Goal: Navigation & Orientation: Find specific page/section

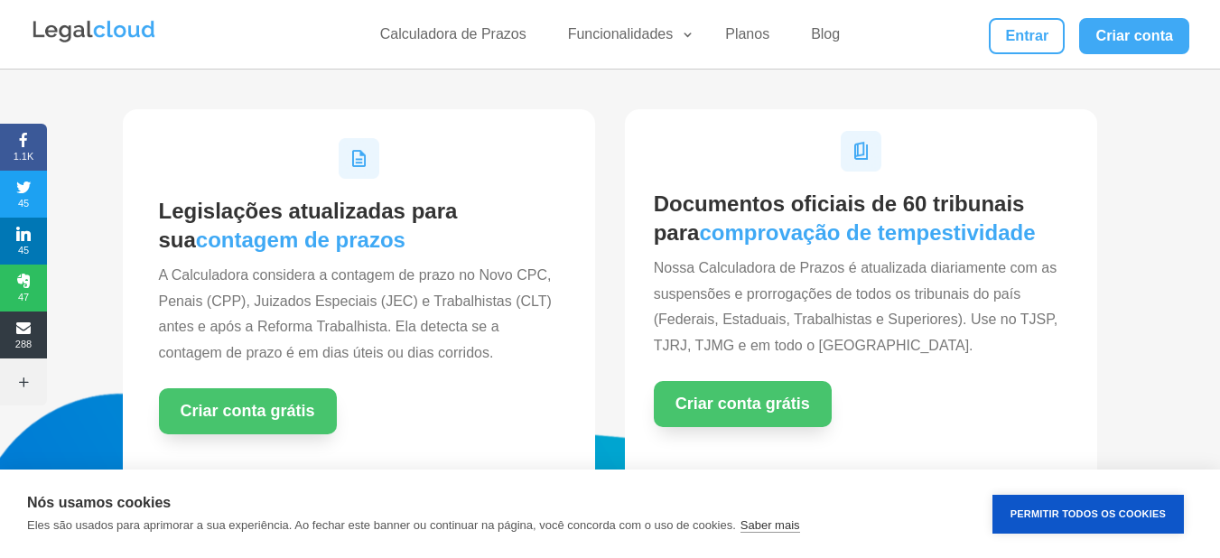
scroll to position [630, 0]
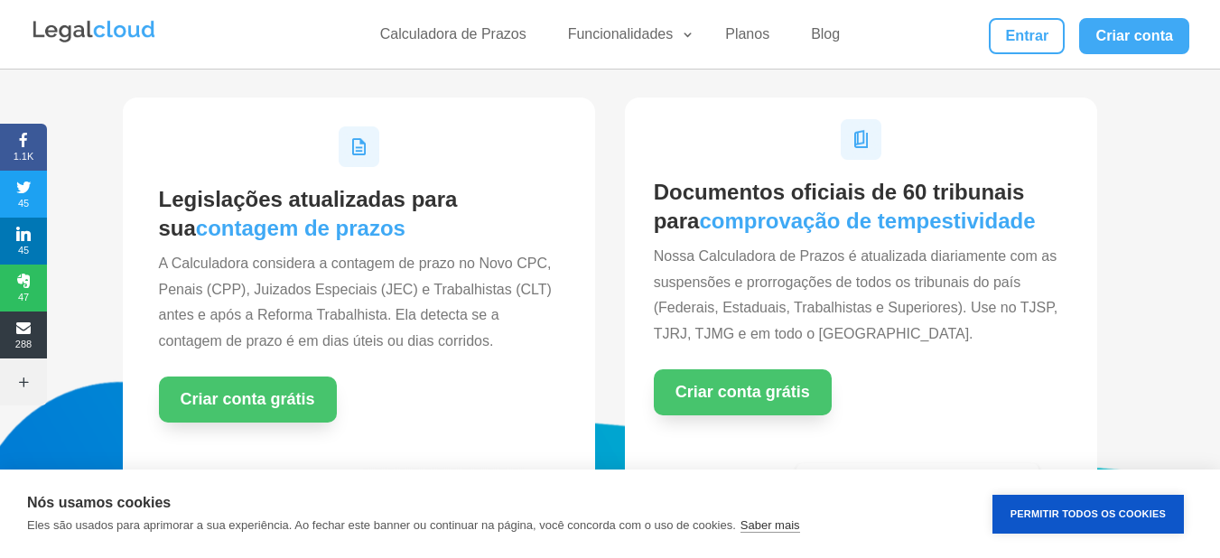
drag, startPoint x: 1232, startPoint y: 48, endPoint x: 1232, endPoint y: 98, distance: 49.7
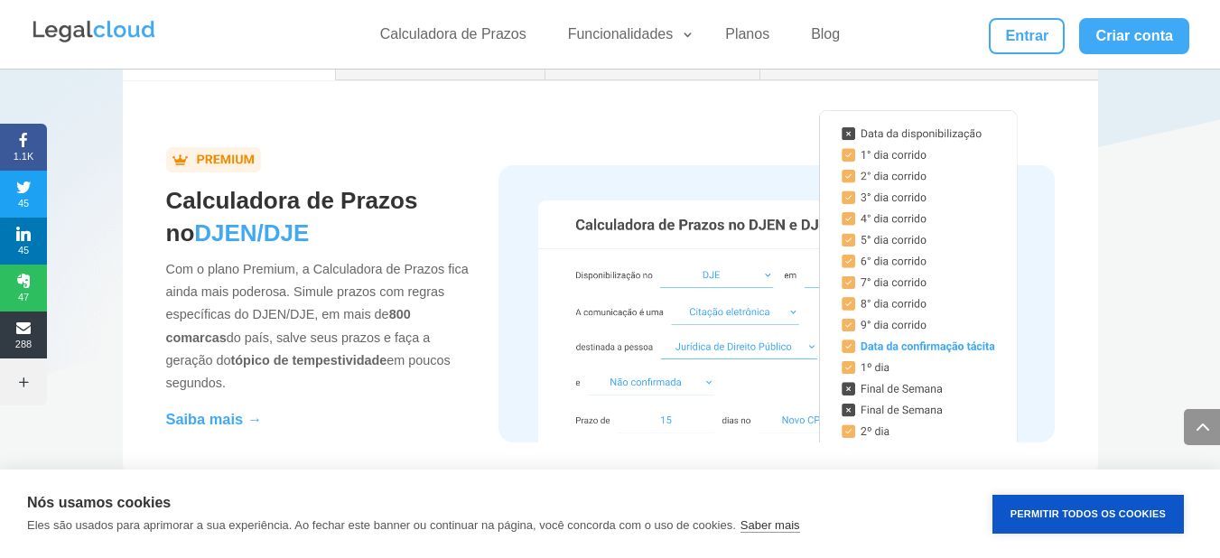
scroll to position [1794, 0]
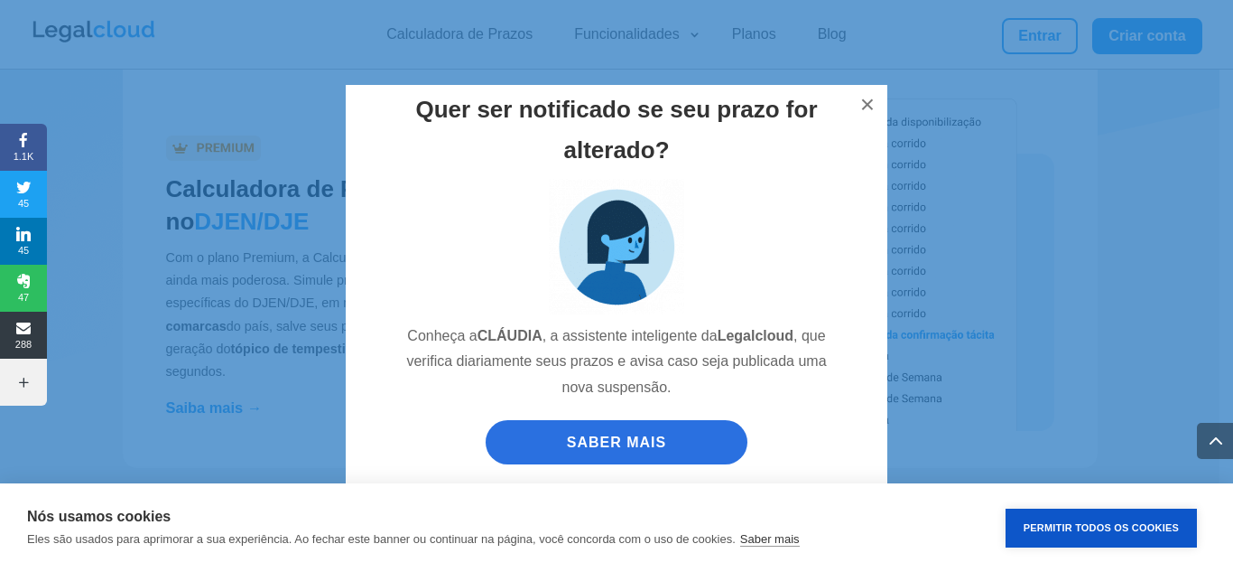
drag, startPoint x: 1232, startPoint y: 98, endPoint x: 1232, endPoint y: 184, distance: 86.7
click at [872, 100] on button "×" at bounding box center [868, 105] width 40 height 40
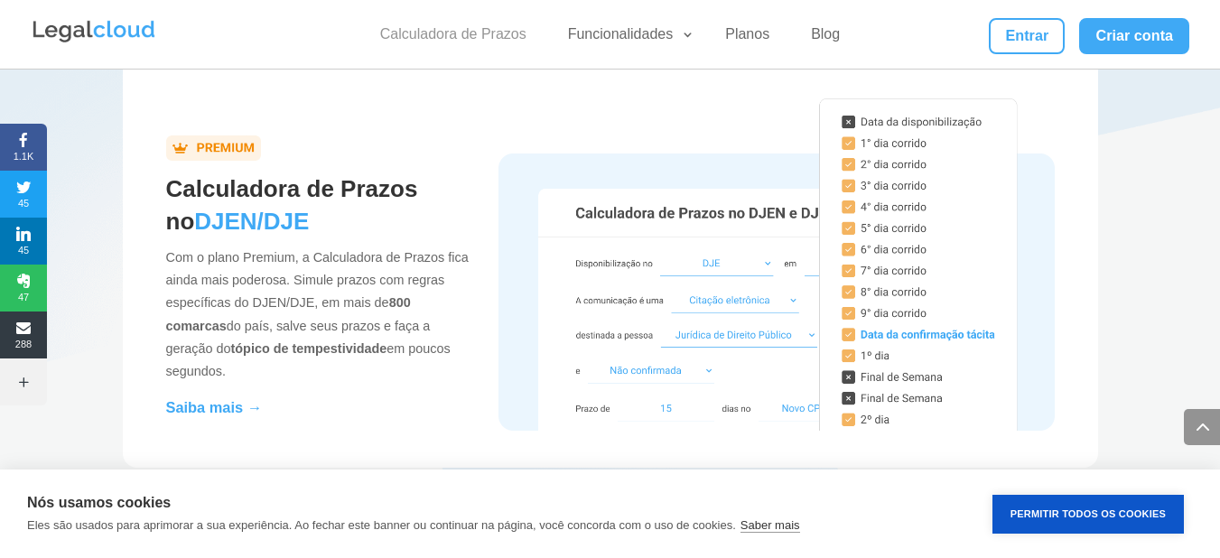
click at [465, 28] on link "Calculadora de Prazos" at bounding box center [453, 38] width 168 height 26
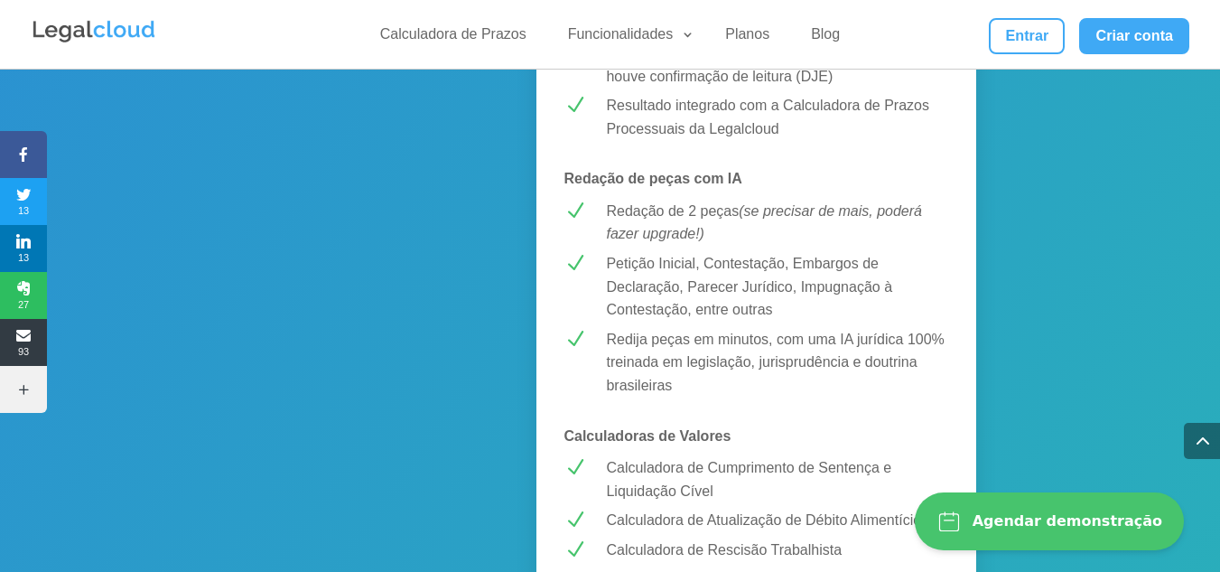
scroll to position [974, 0]
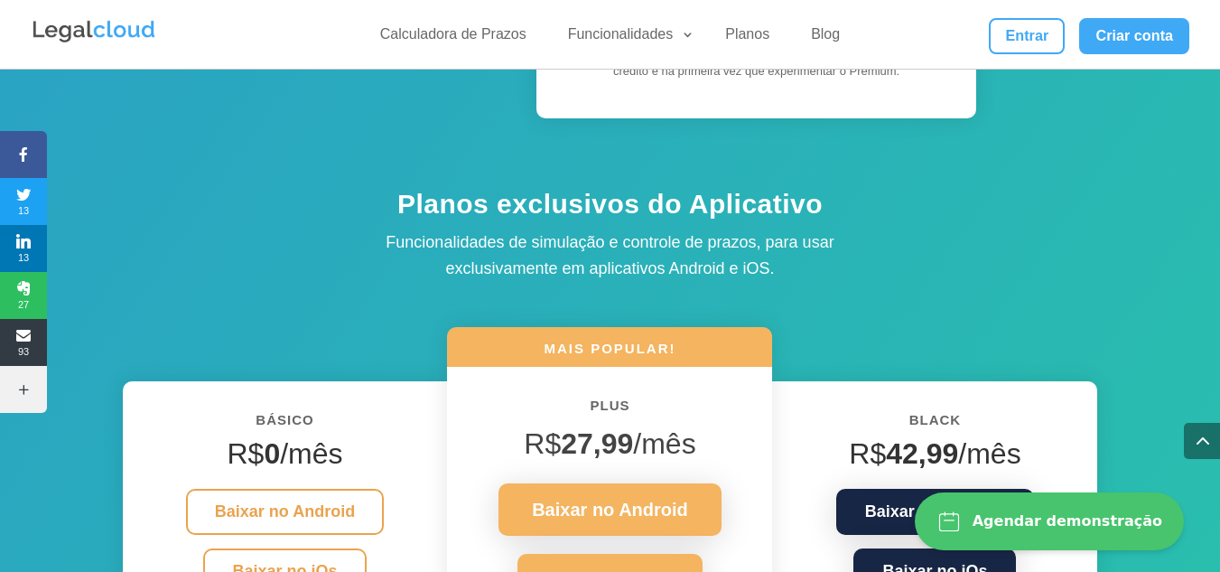
drag, startPoint x: 1230, startPoint y: 38, endPoint x: 1224, endPoint y: 212, distance: 174.3
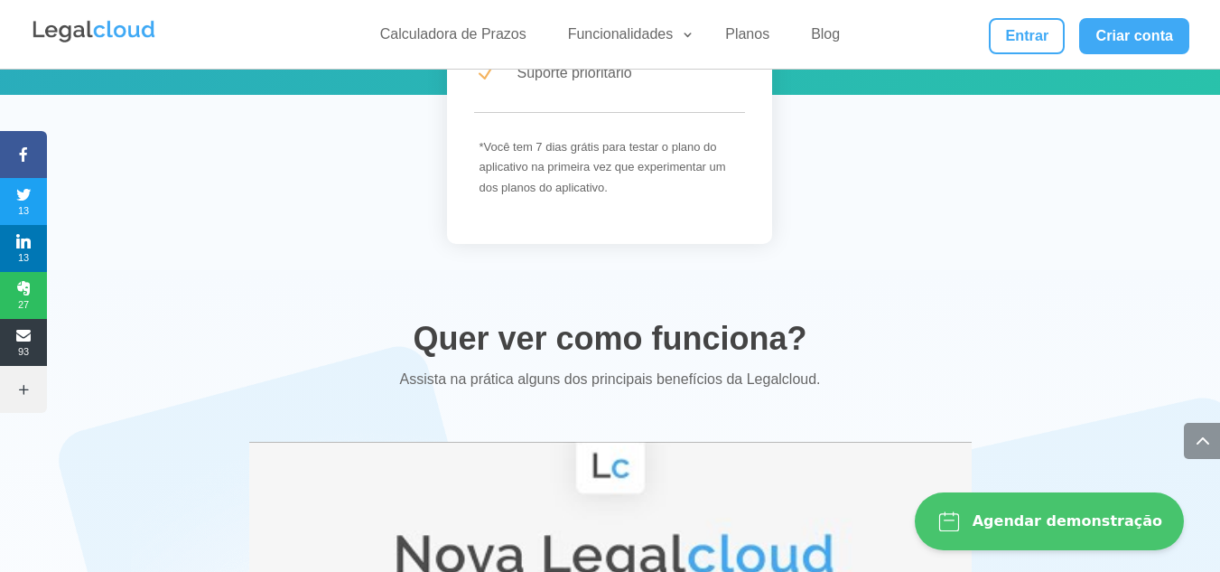
scroll to position [3511, 0]
